Goal: Transaction & Acquisition: Purchase product/service

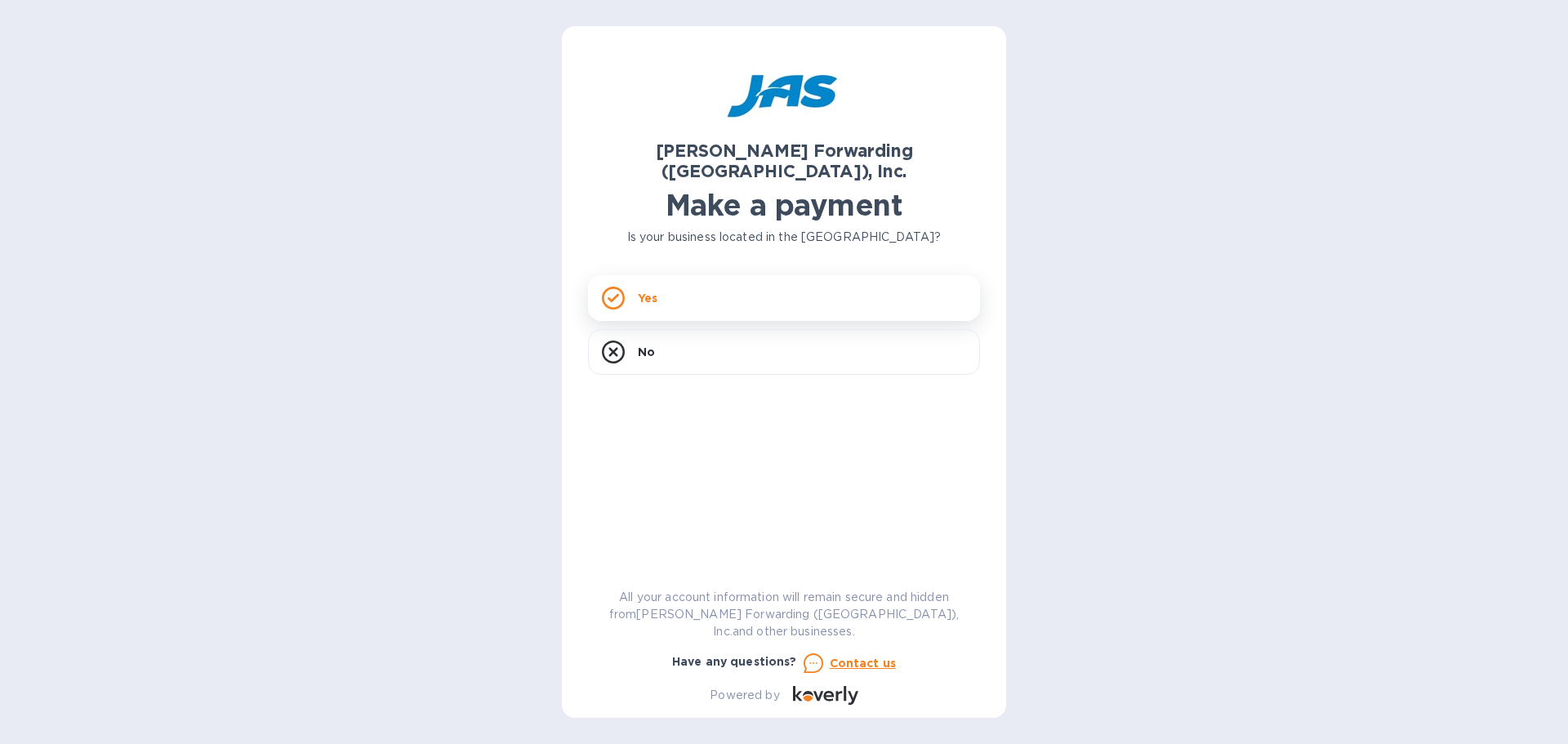
click at [659, 281] on div "Yes" at bounding box center [784, 298] width 392 height 46
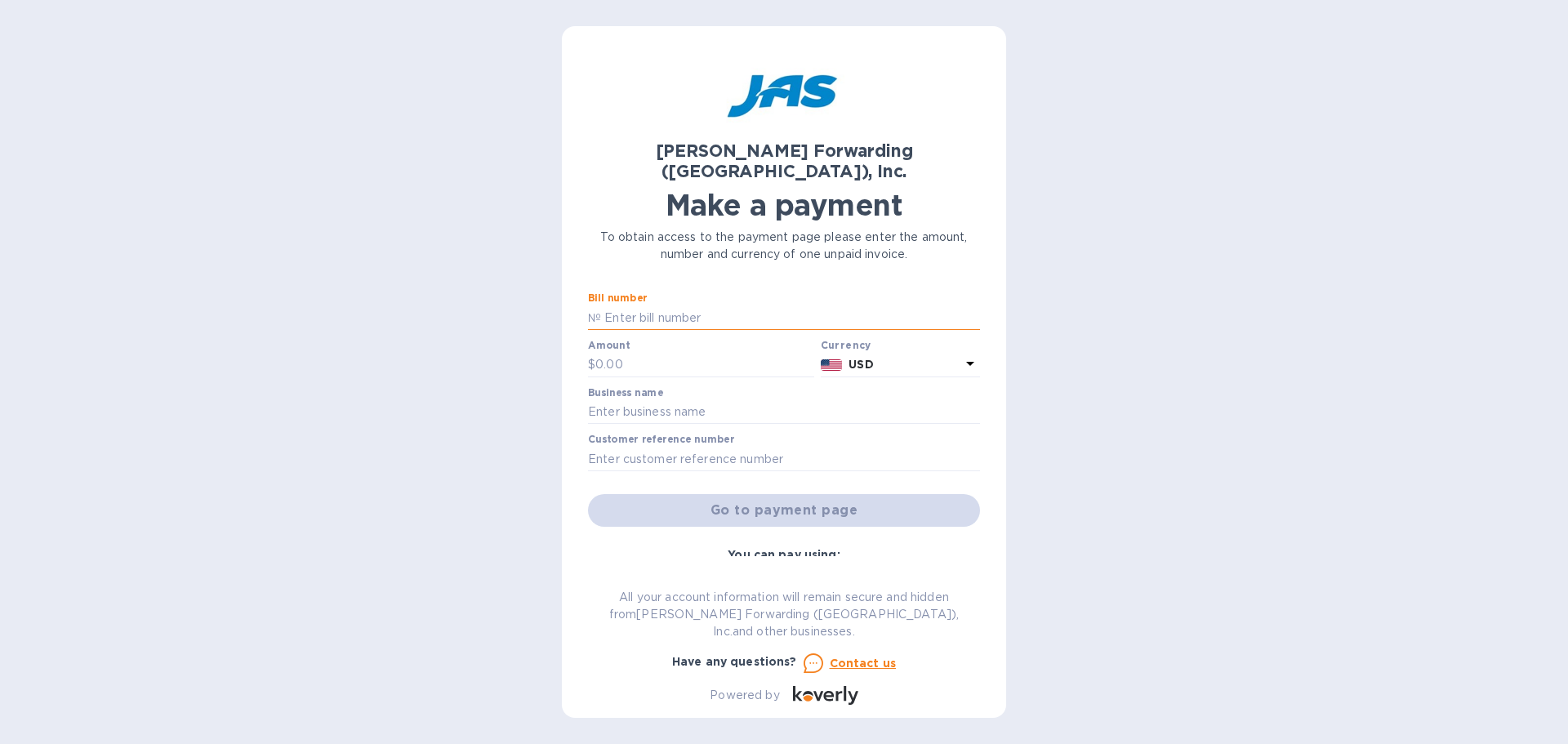
click at [664, 305] on input "text" at bounding box center [791, 317] width 379 height 24
type input "500763405,503362709,503385947"
click at [653, 353] on input "text" at bounding box center [704, 365] width 219 height 24
type input "10,820.12"
click at [729, 401] on input "text" at bounding box center [784, 413] width 392 height 24
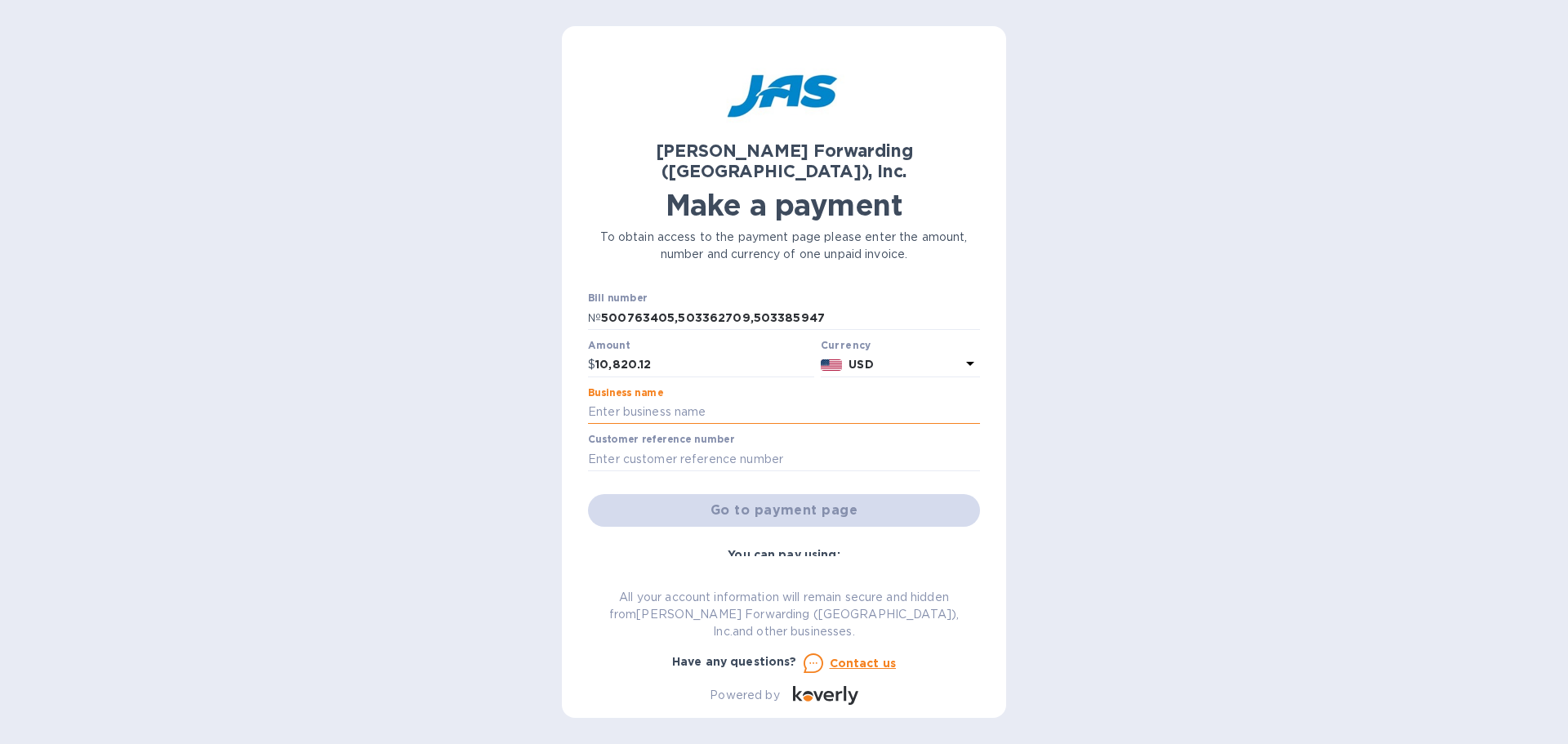
type input "c"
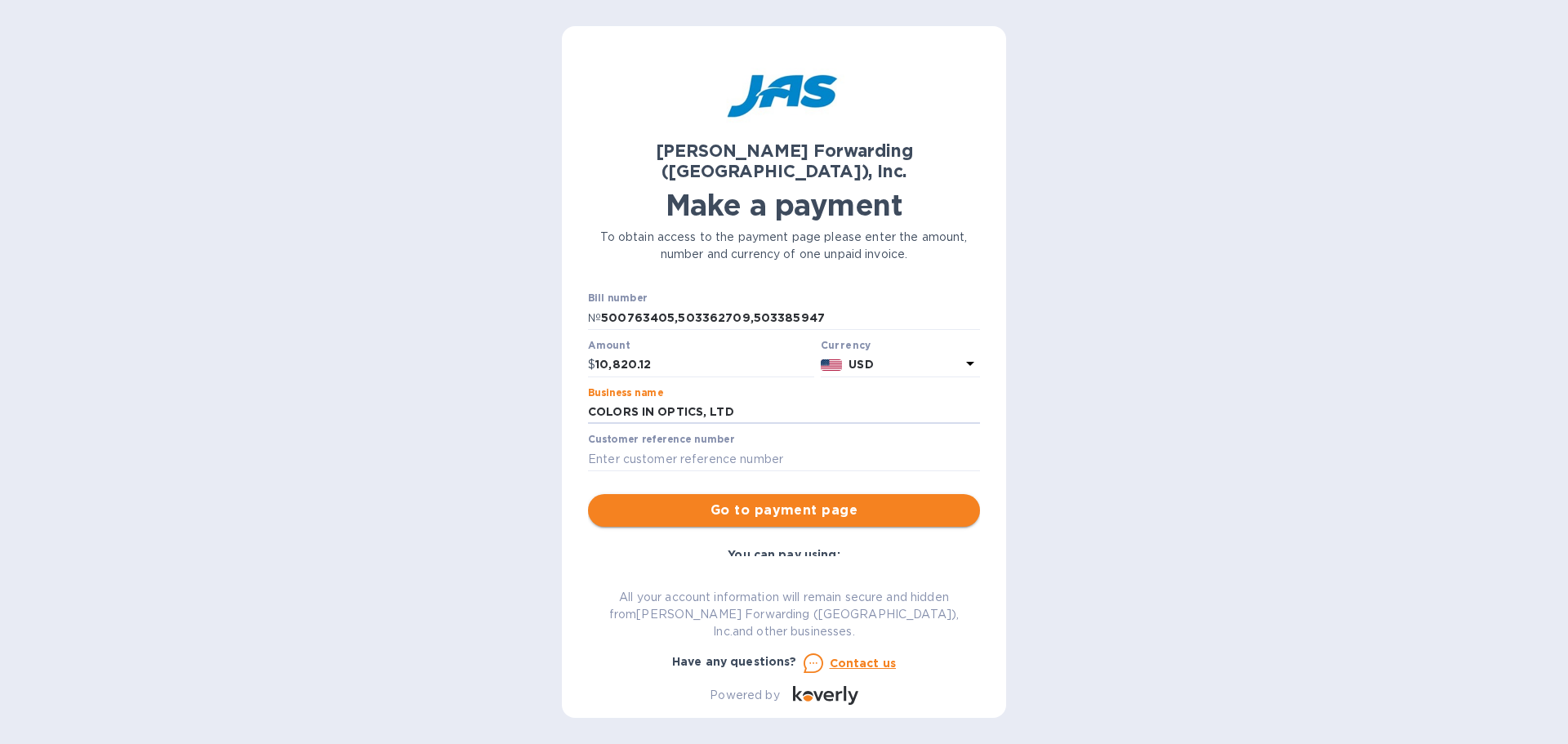
type input "COLORS IN OPTICS, LTD"
click at [786, 501] on span "Go to payment page" at bounding box center [784, 510] width 366 height 20
